Goal: Task Accomplishment & Management: Manage account settings

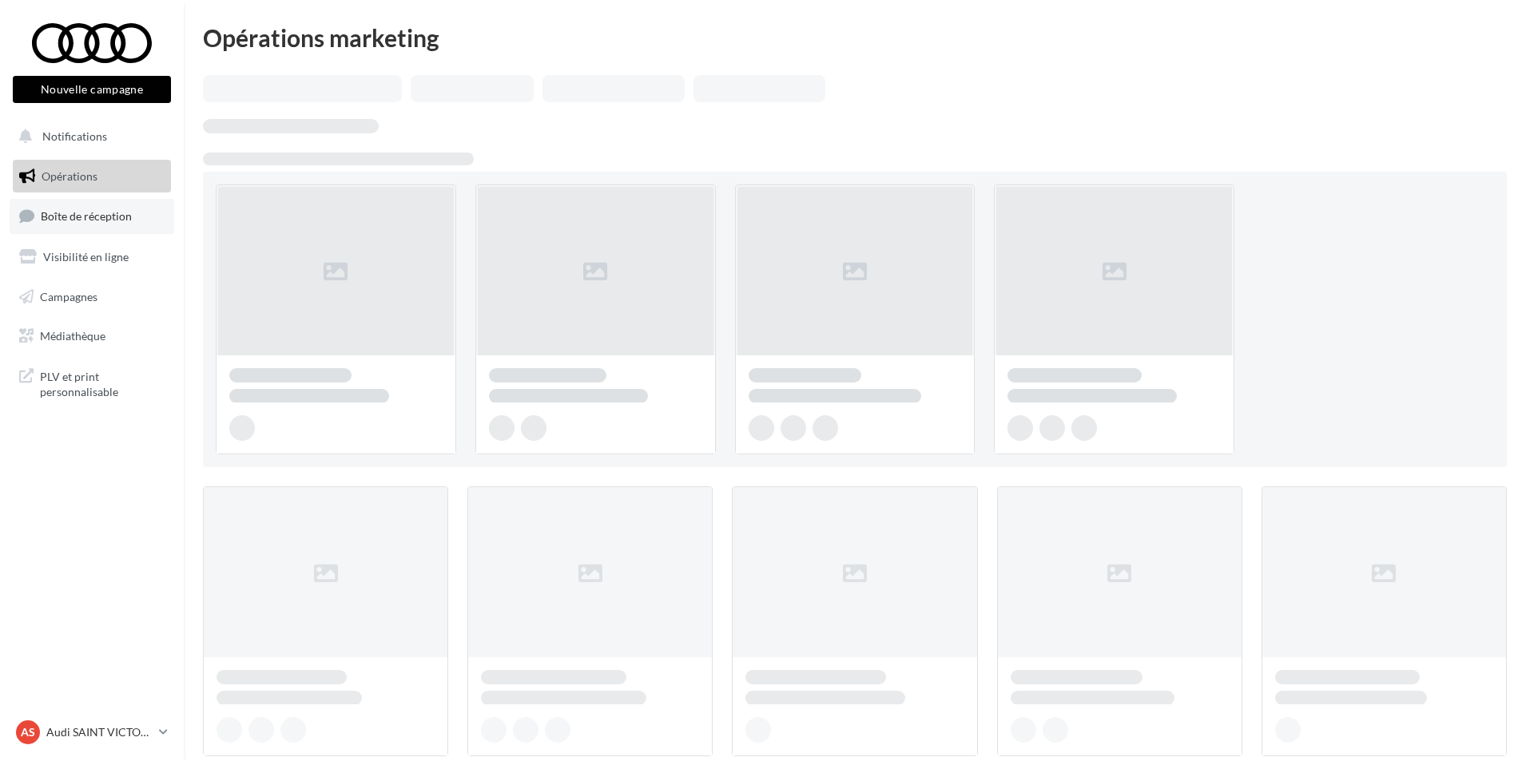
click at [79, 208] on link "Boîte de réception" at bounding box center [92, 216] width 165 height 34
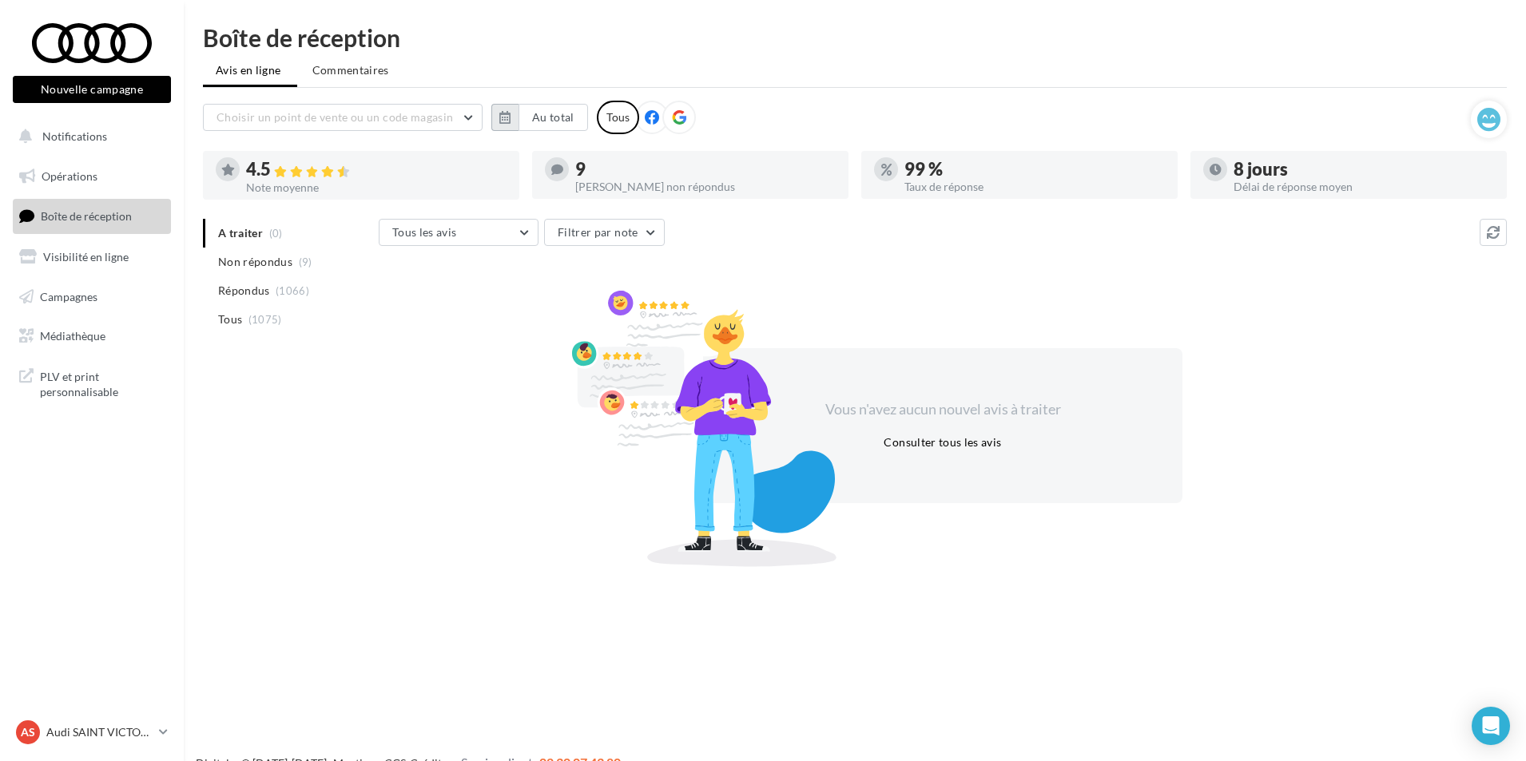
click at [507, 107] on button "button" at bounding box center [504, 117] width 27 height 27
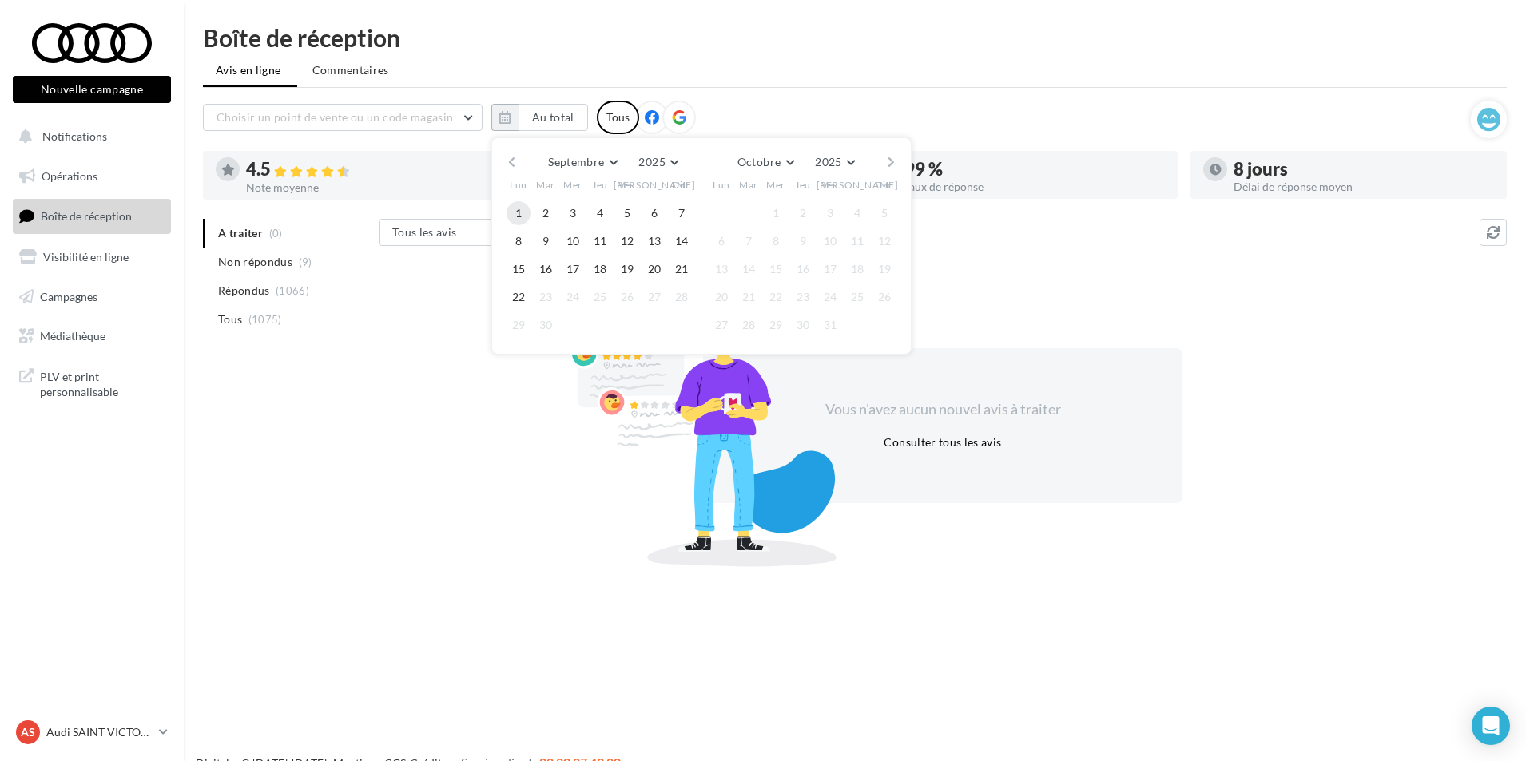
click at [519, 209] on button "1" at bounding box center [519, 213] width 24 height 24
click at [526, 304] on button "22" at bounding box center [519, 297] width 24 height 24
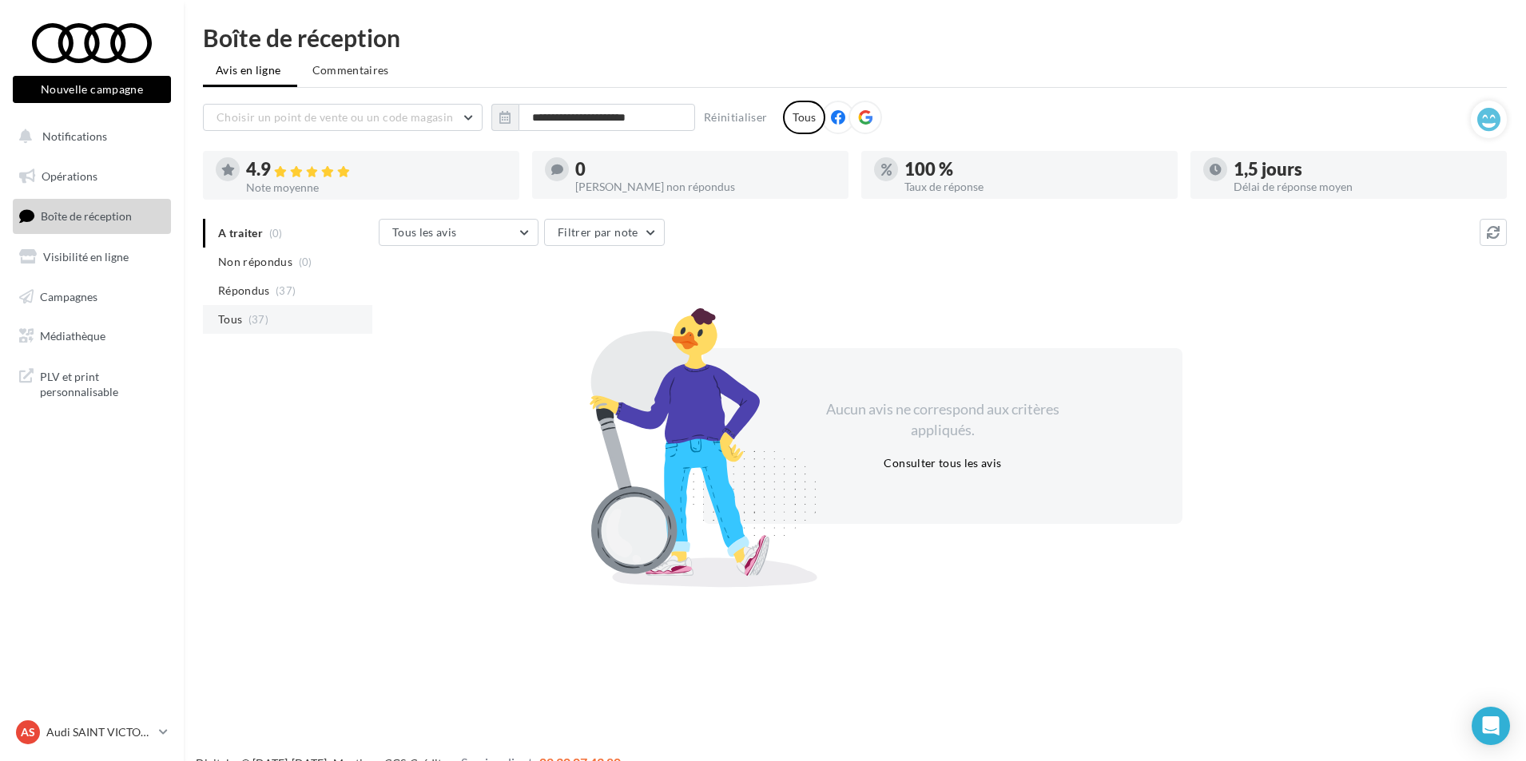
click at [237, 316] on span "Tous" at bounding box center [230, 320] width 24 height 16
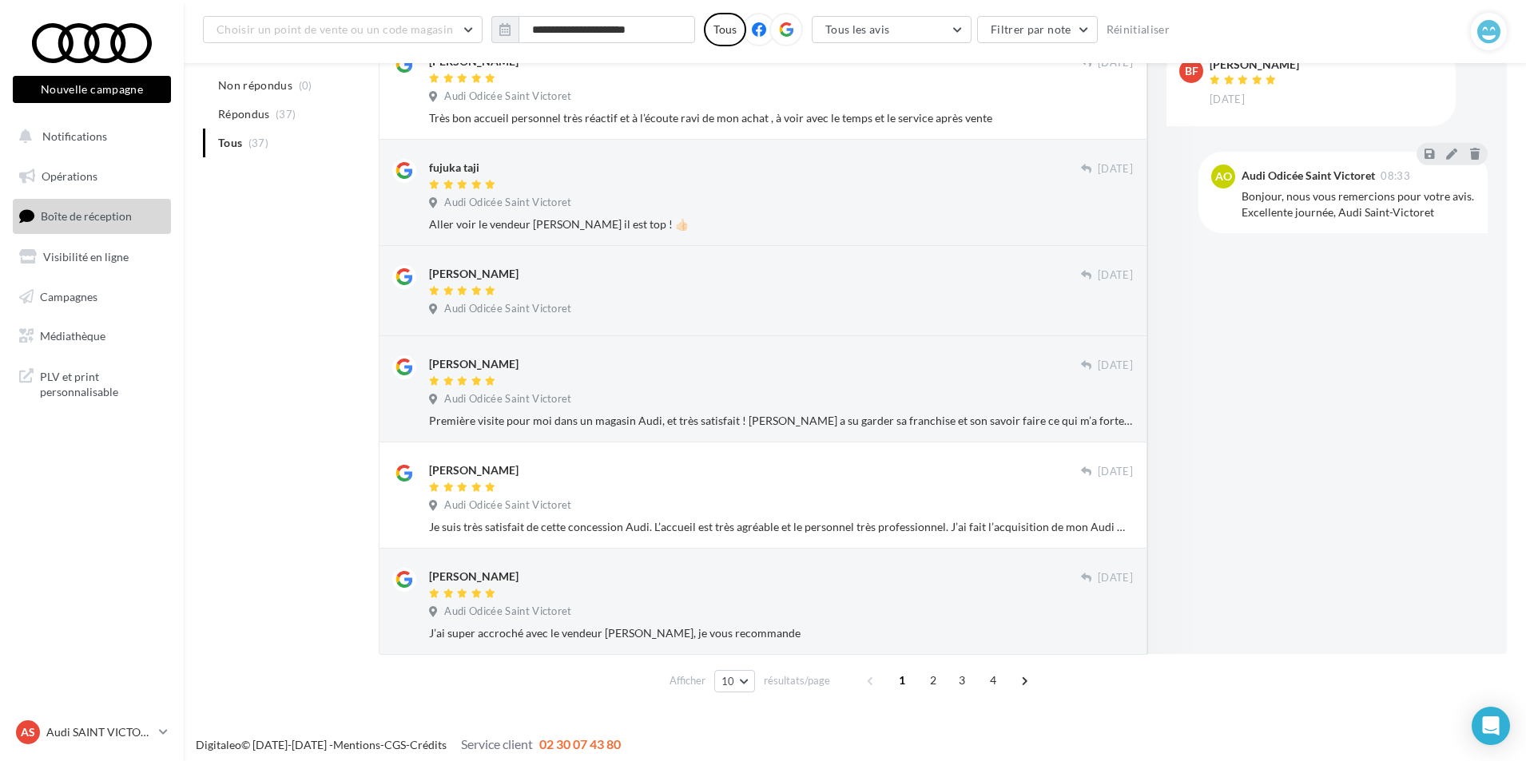
scroll to position [634, 0]
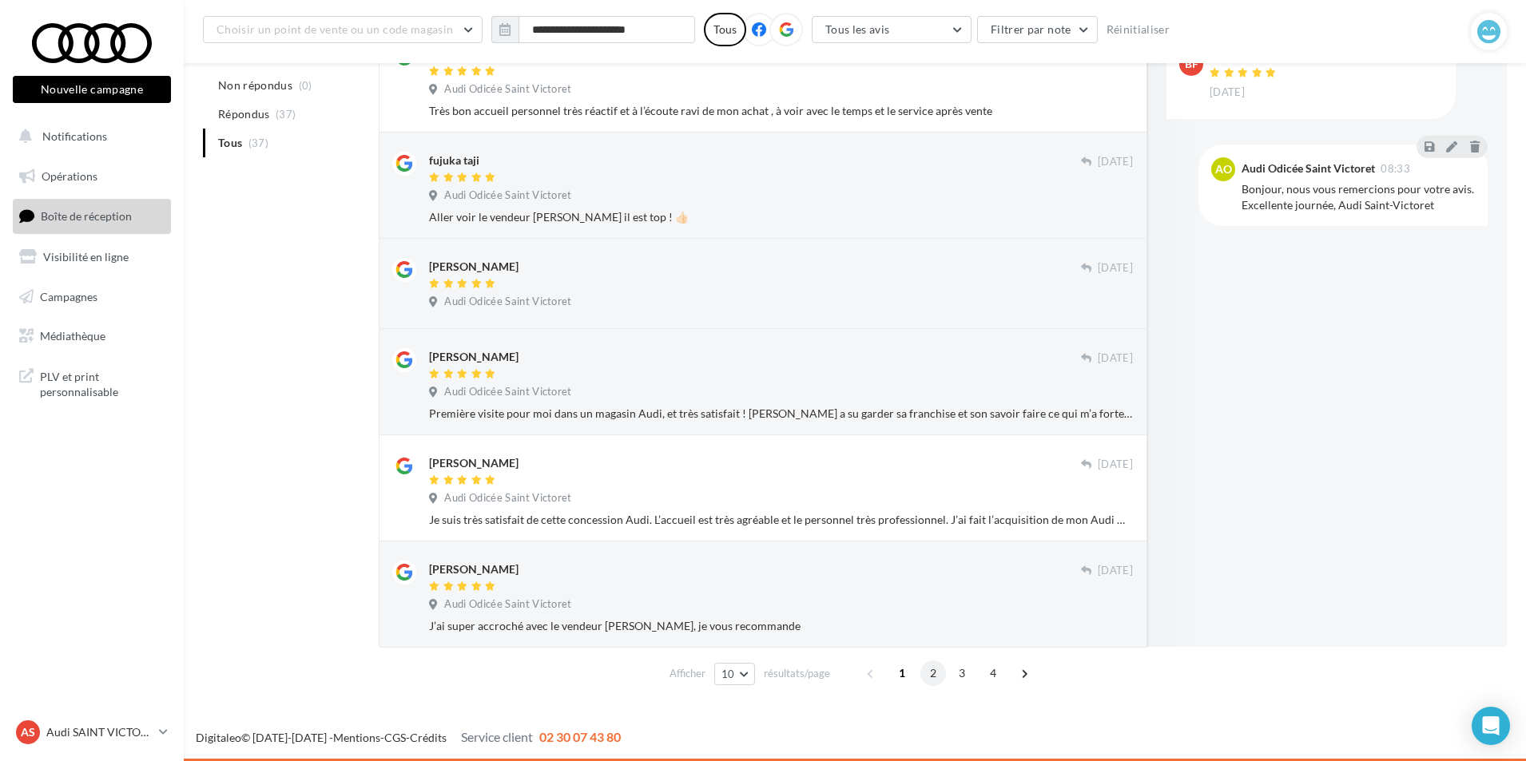
click at [928, 674] on span "2" at bounding box center [933, 674] width 26 height 26
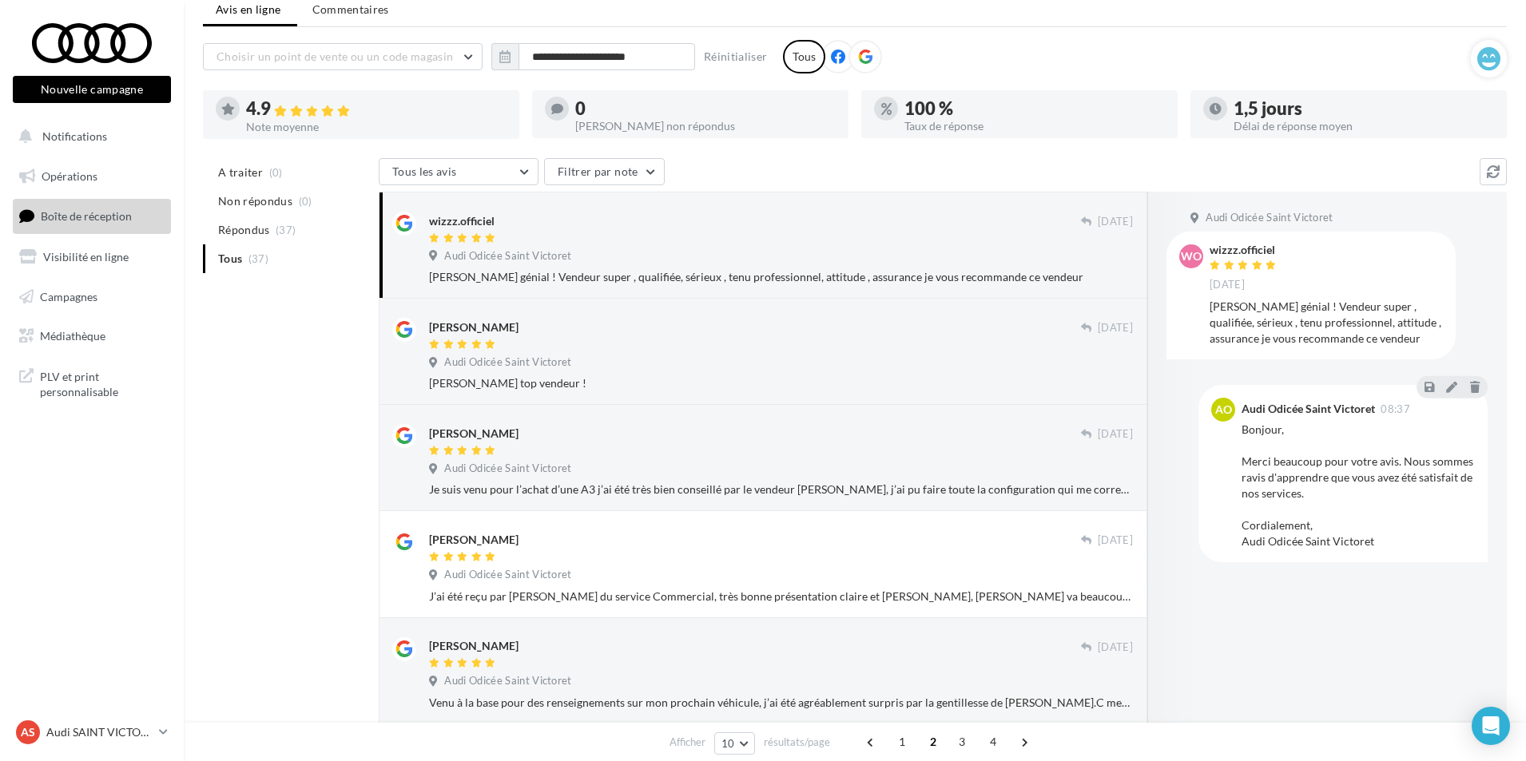
scroll to position [0, 0]
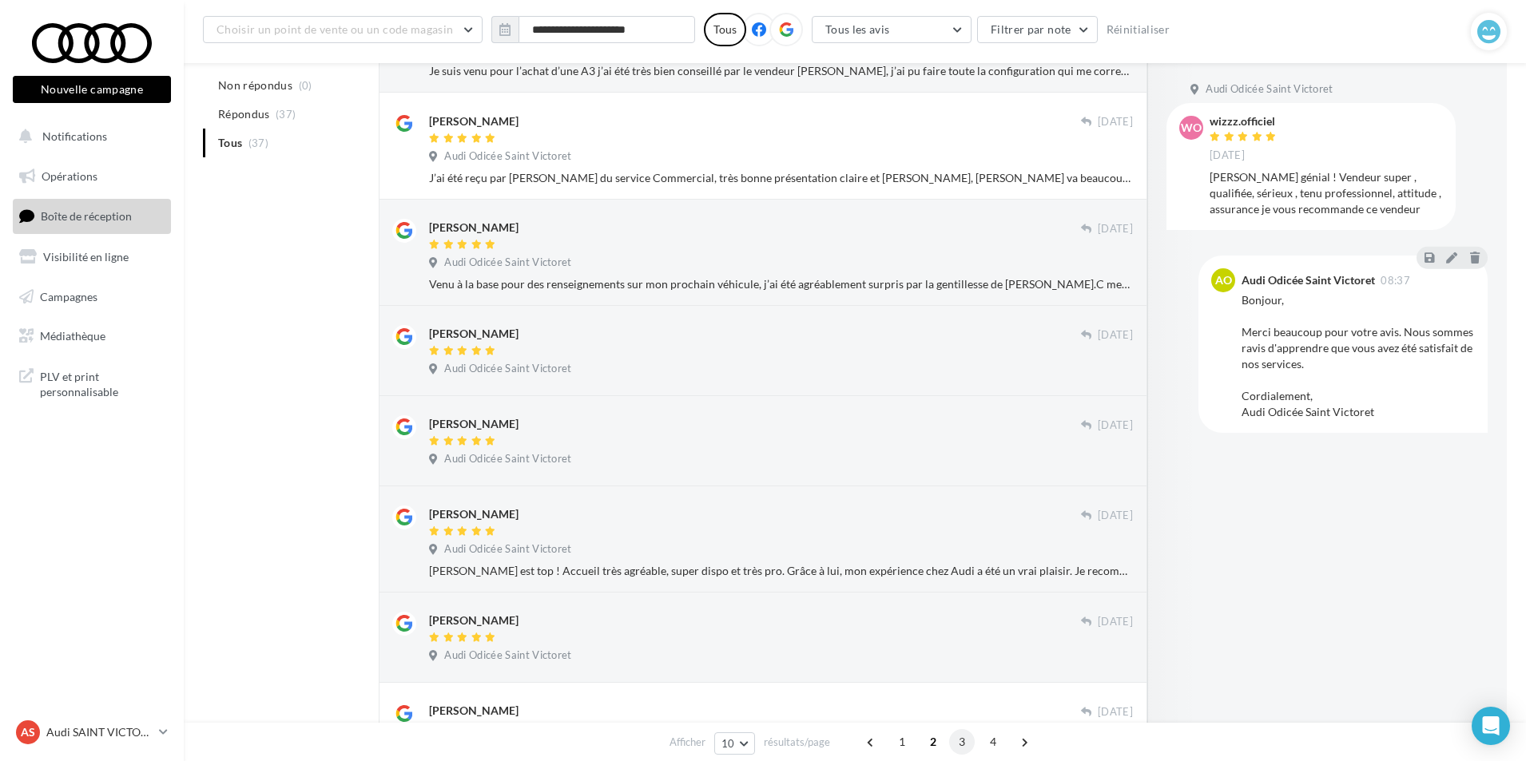
click at [956, 737] on span "3" at bounding box center [962, 743] width 26 height 26
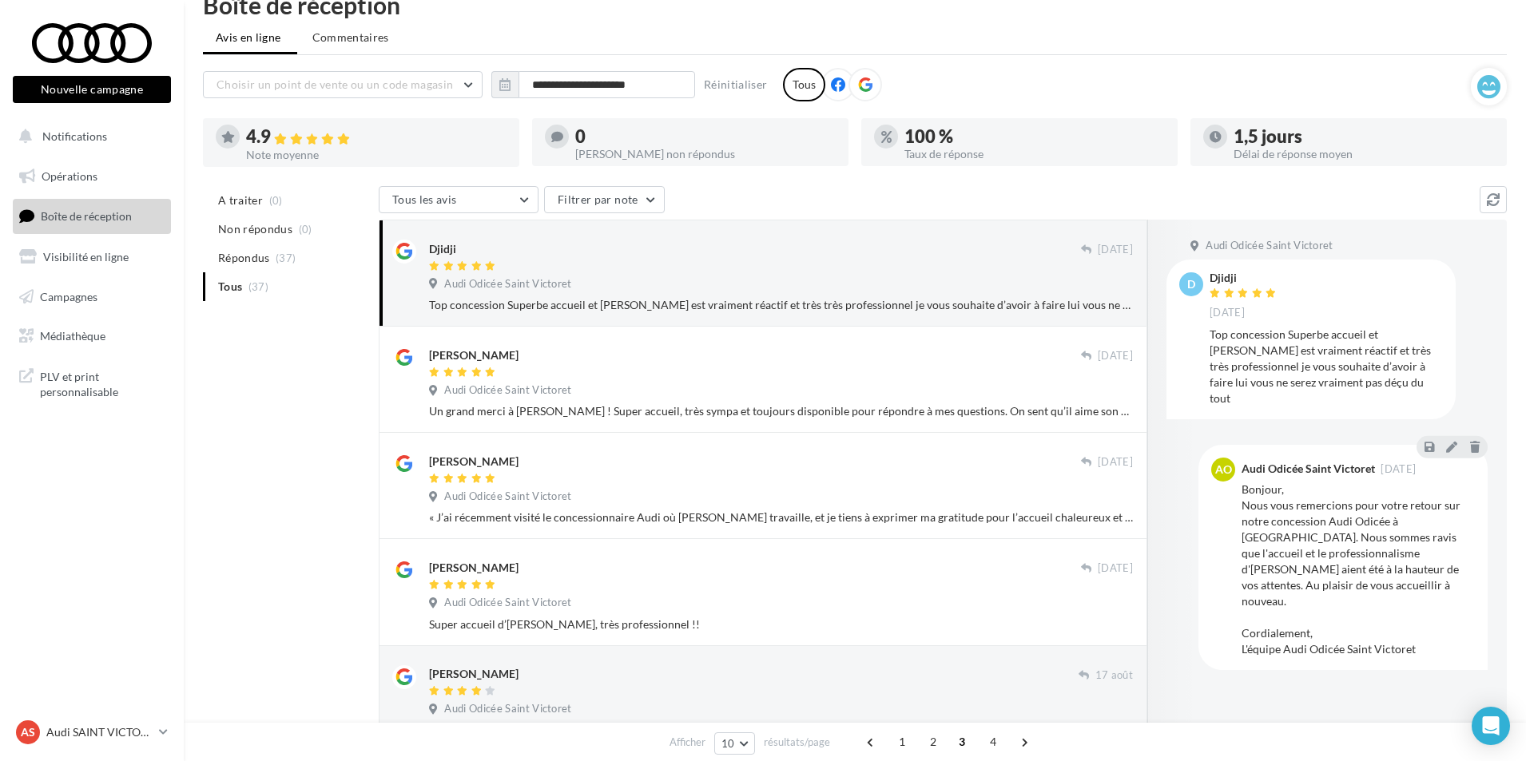
scroll to position [26, 0]
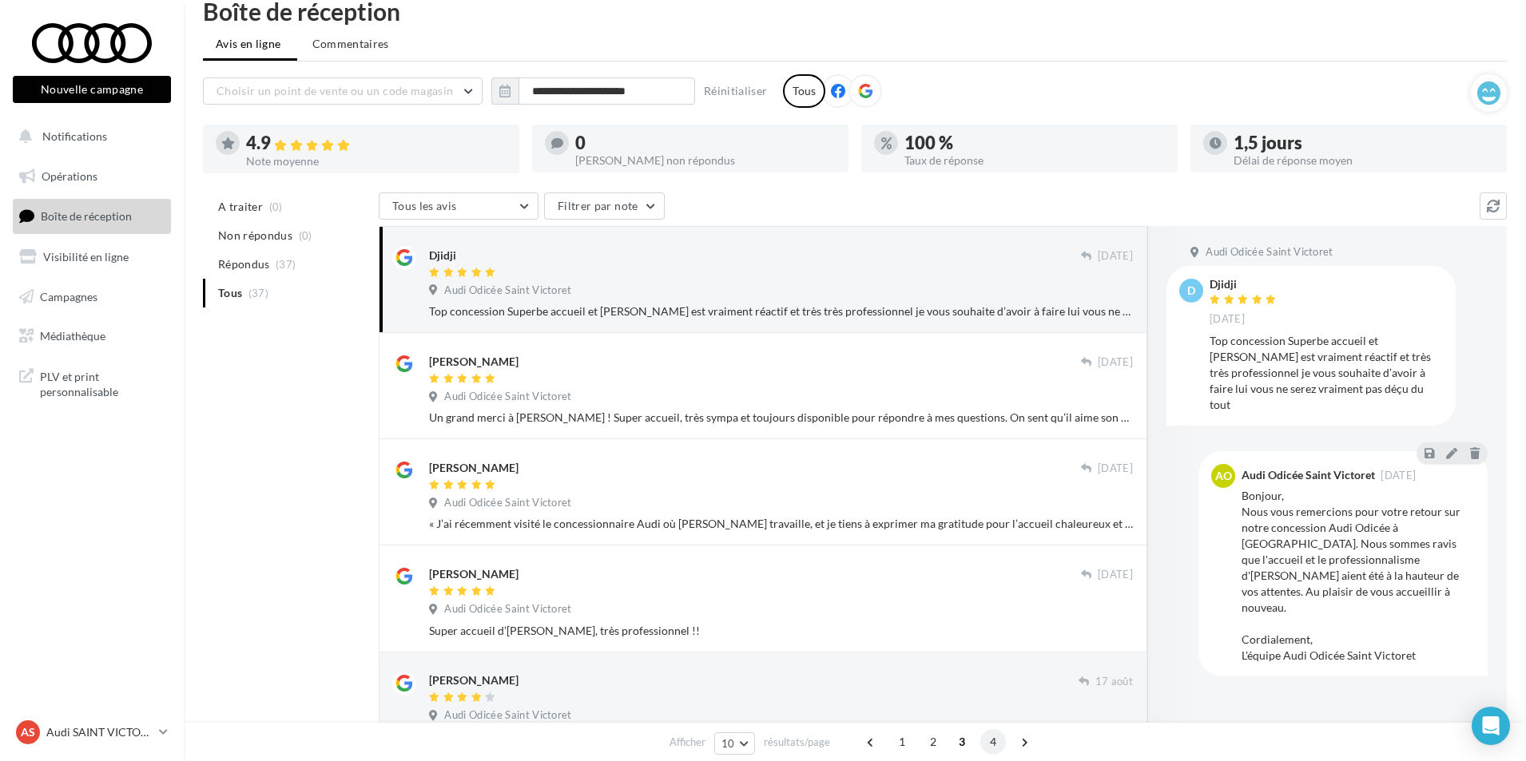
click at [996, 749] on span "4" at bounding box center [993, 743] width 26 height 26
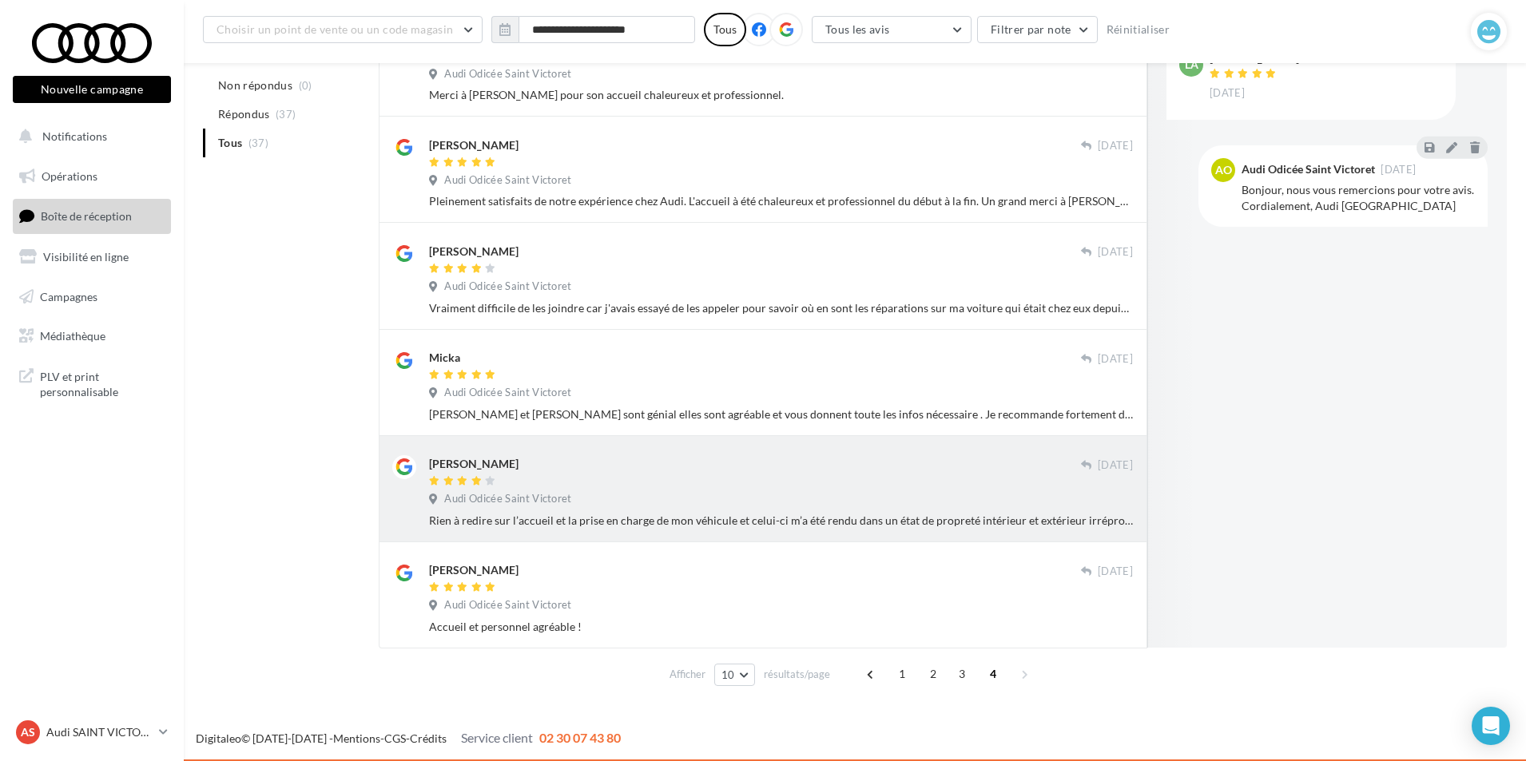
scroll to position [347, 0]
click at [905, 670] on span "1" at bounding box center [902, 674] width 26 height 26
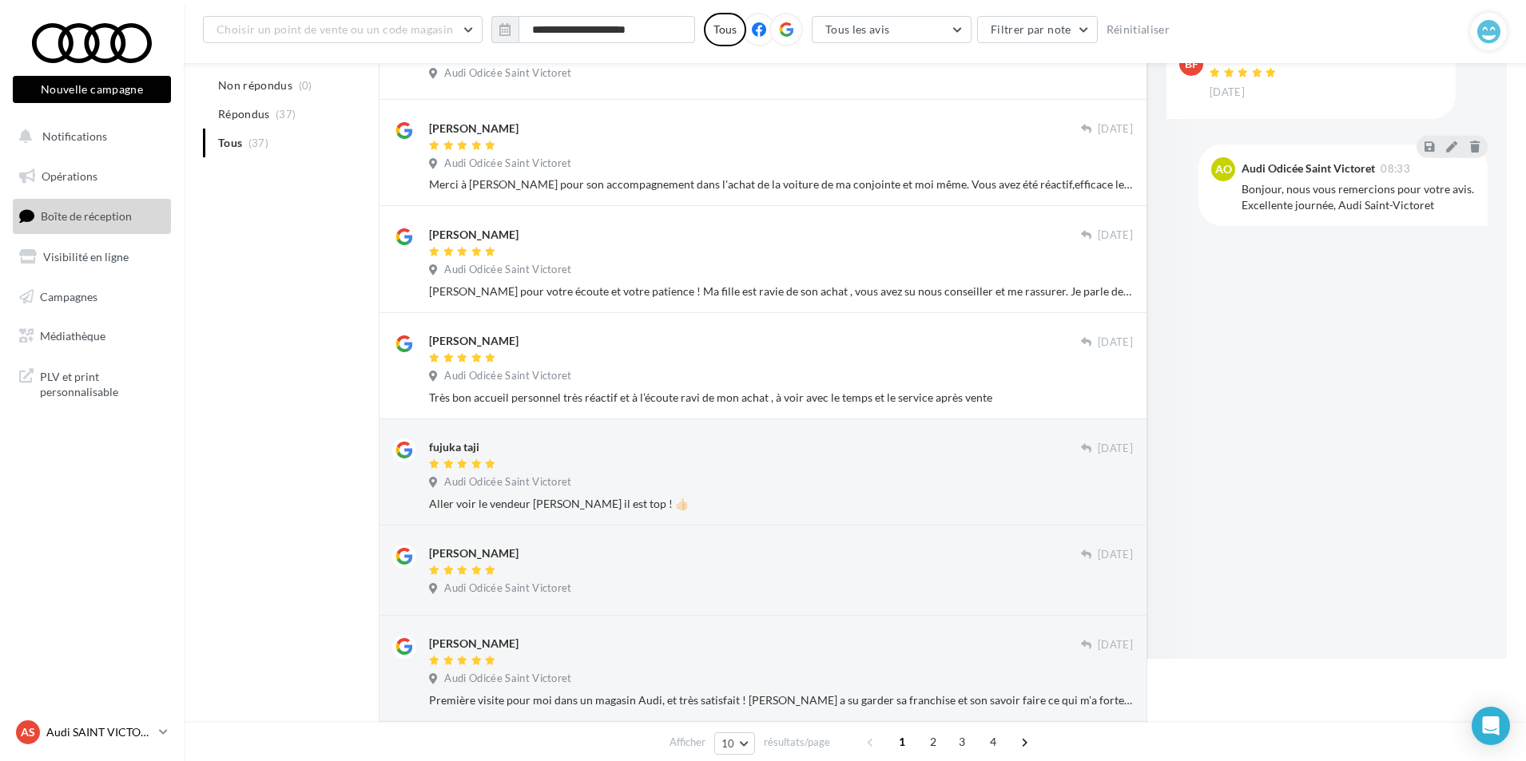
click at [113, 734] on p "Audi SAINT VICTORET" at bounding box center [99, 733] width 106 height 16
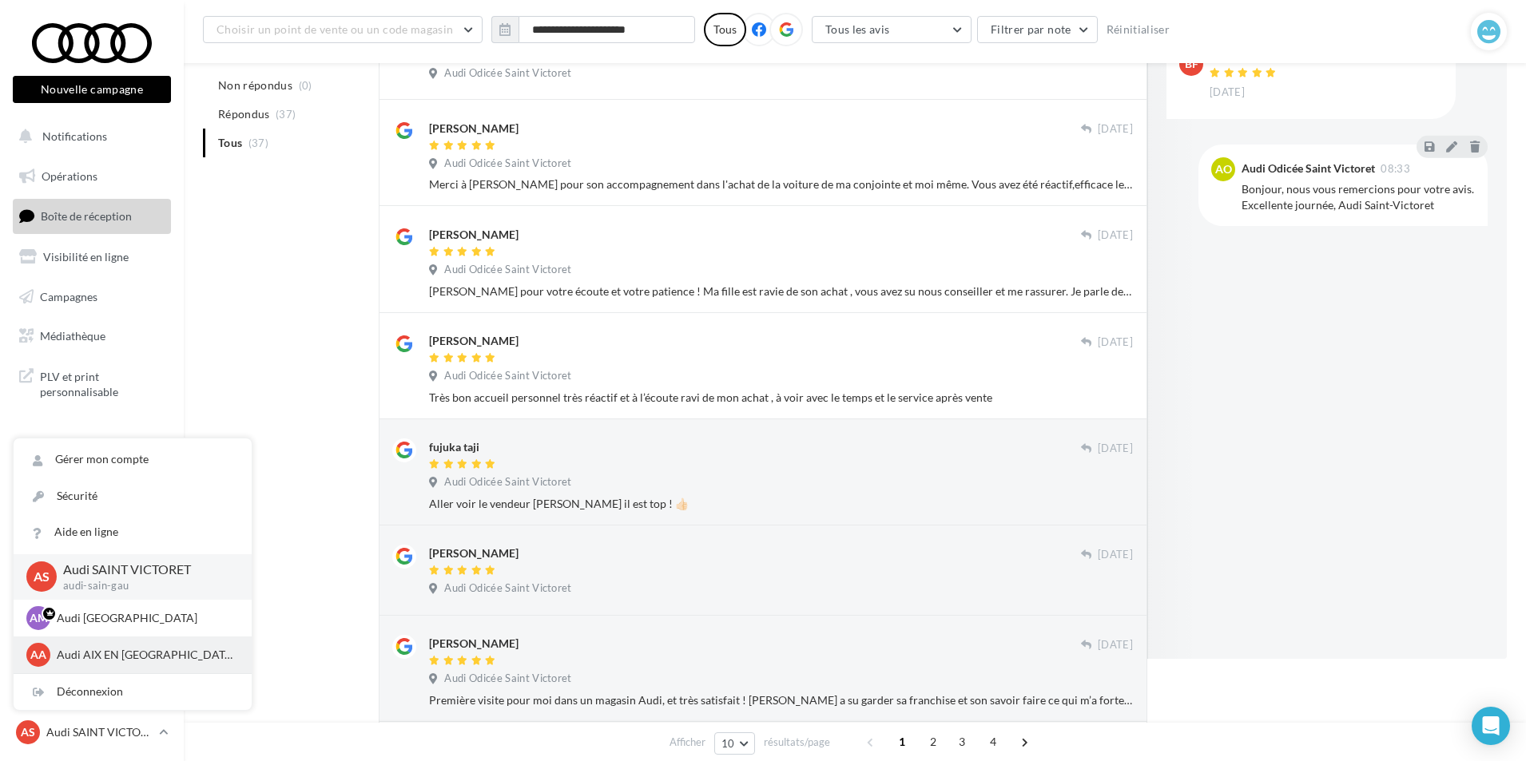
click at [88, 655] on p "Audi AIX EN [GEOGRAPHIC_DATA]" at bounding box center [145, 655] width 176 height 16
